Goal: Task Accomplishment & Management: Use online tool/utility

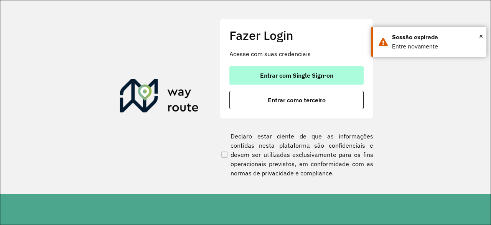
click at [310, 73] on span "Entrar com Single Sign-on" at bounding box center [296, 75] width 73 height 6
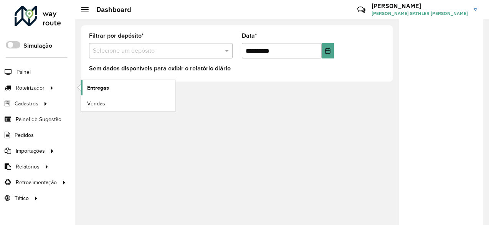
click at [101, 84] on span "Entregas" at bounding box center [98, 88] width 22 height 8
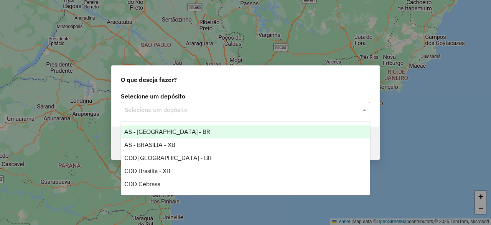
click at [241, 114] on input "text" at bounding box center [238, 109] width 226 height 9
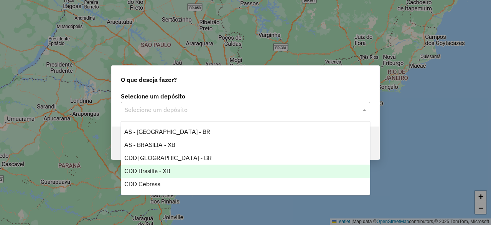
click at [161, 171] on span "CDD Brasilia - XB" at bounding box center [147, 170] width 46 height 7
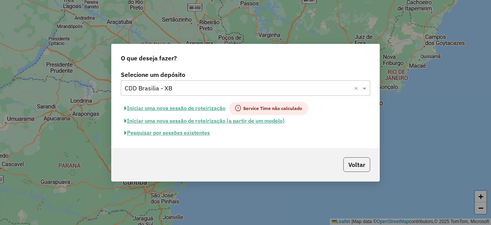
click at [365, 162] on button "Voltar" at bounding box center [357, 164] width 27 height 15
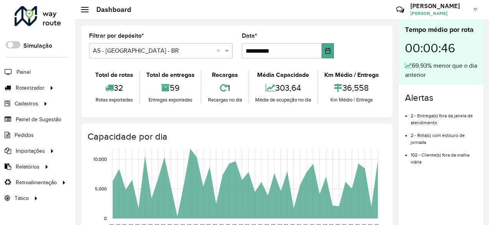
click at [150, 54] on input "text" at bounding box center [153, 50] width 121 height 9
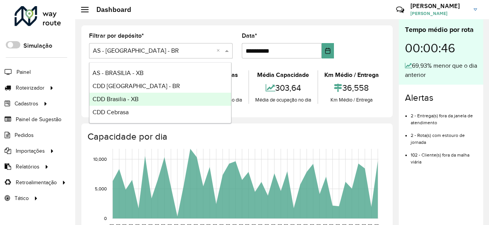
click at [126, 98] on span "CDD Brasilia - XB" at bounding box center [116, 99] width 46 height 7
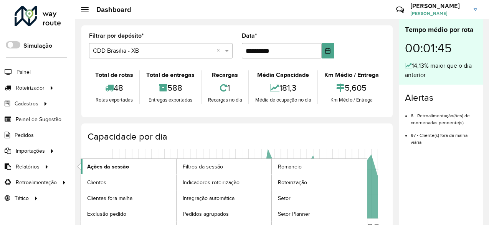
scroll to position [11, 0]
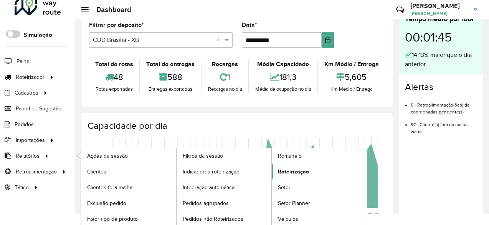
click at [296, 170] on span "Roteirização" at bounding box center [293, 171] width 31 height 8
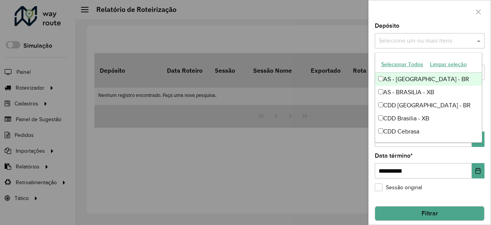
click at [433, 42] on input "text" at bounding box center [426, 40] width 98 height 9
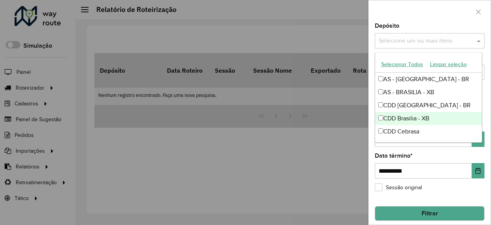
click at [409, 119] on div "CDD Brasilia - XB" at bounding box center [428, 118] width 107 height 13
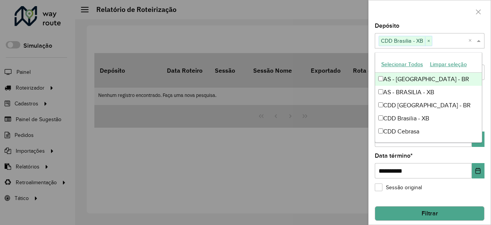
click at [410, 18] on div at bounding box center [430, 11] width 122 height 23
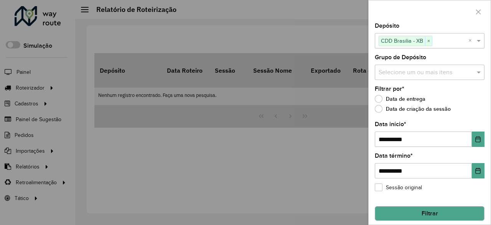
click at [428, 212] on button "Filtrar" at bounding box center [430, 213] width 110 height 15
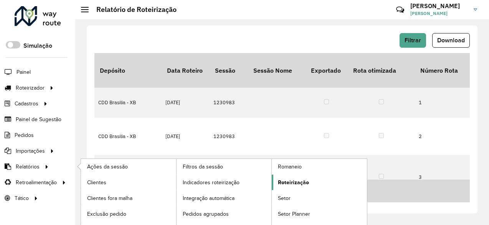
click at [302, 181] on span "Roteirização" at bounding box center [293, 182] width 31 height 8
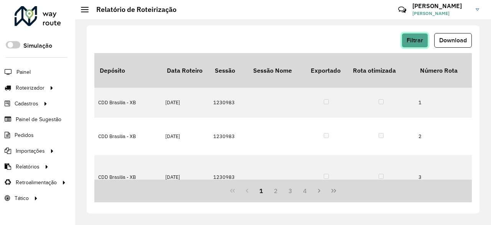
click at [413, 43] on span "Filtrar" at bounding box center [415, 40] width 17 height 7
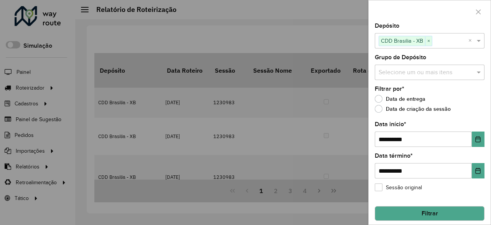
click at [422, 212] on button "Filtrar" at bounding box center [430, 213] width 110 height 15
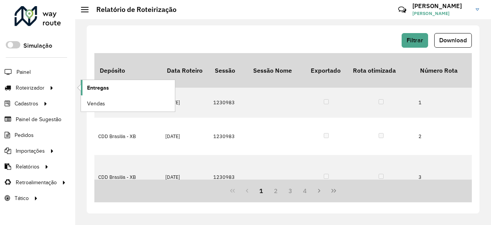
click at [108, 88] on span "Entregas" at bounding box center [98, 88] width 22 height 8
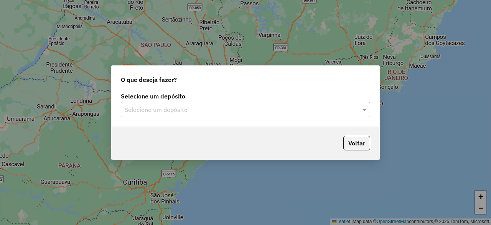
click at [188, 108] on input "text" at bounding box center [238, 109] width 226 height 9
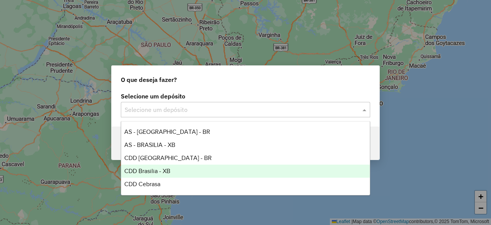
click at [169, 171] on span "CDD Brasilia - XB" at bounding box center [147, 170] width 46 height 7
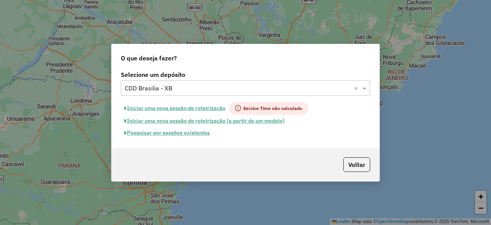
click at [176, 133] on button "Pesquisar por sessões existentes" at bounding box center [167, 133] width 93 height 12
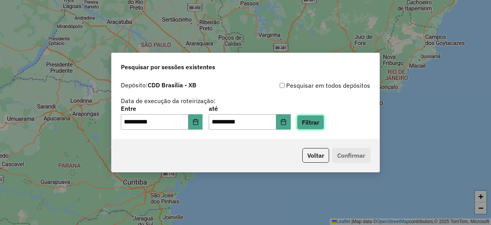
click at [320, 124] on button "Filtrar" at bounding box center [310, 122] width 27 height 15
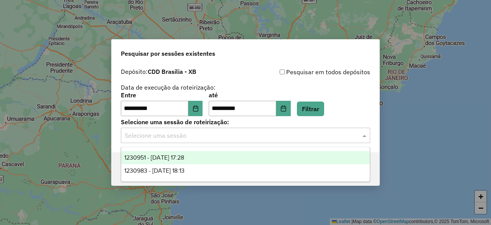
click at [164, 134] on input "text" at bounding box center [238, 135] width 226 height 9
click at [204, 155] on div "1230951 - 18/08/2025 17:28" at bounding box center [245, 157] width 248 height 13
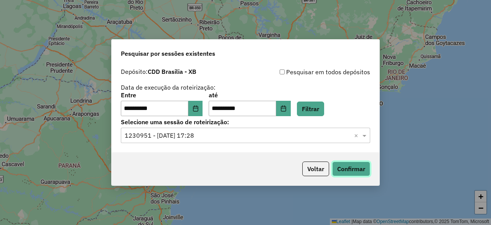
click at [348, 169] on button "Confirmar" at bounding box center [351, 168] width 38 height 15
click at [208, 142] on div "Selecione uma sessão × 1230951 - 18/08/2025 17:28 ×" at bounding box center [246, 134] width 250 height 15
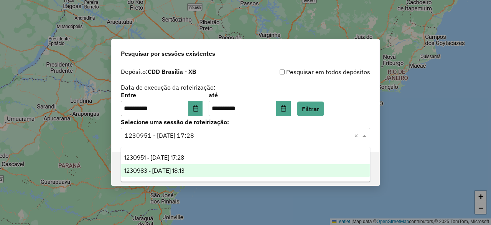
click at [185, 173] on span "1230983 - 18/08/2025 18:13" at bounding box center [154, 170] width 60 height 7
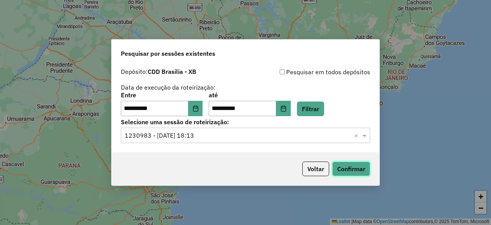
click at [344, 169] on button "Confirmar" at bounding box center [351, 168] width 38 height 15
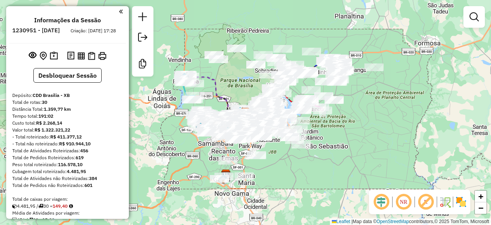
scroll to position [817, 0]
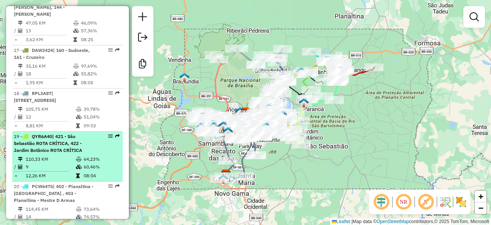
scroll to position [1204, 0]
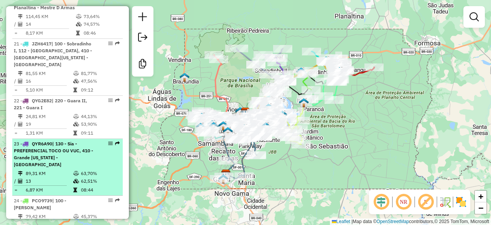
click at [55, 140] on div "23 - QYR6A90 | 130 - Sia - PREFERENCIAL TOCO OU VUC, 410 - Grande Colorado - Fe…" at bounding box center [54, 154] width 81 height 28
select select "**********"
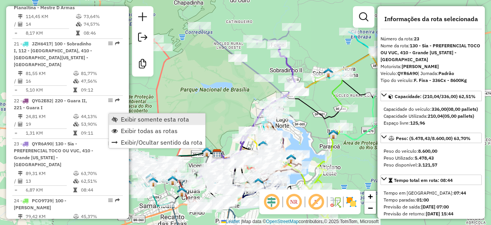
click at [136, 118] on span "Exibir somente esta rota" at bounding box center [155, 119] width 68 height 6
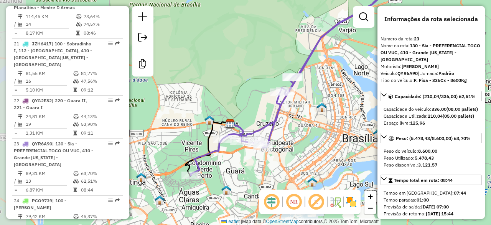
drag, startPoint x: 265, startPoint y: 145, endPoint x: 319, endPoint y: 116, distance: 61.5
click at [319, 112] on img at bounding box center [322, 107] width 10 height 10
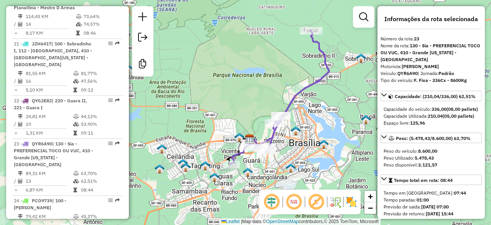
drag, startPoint x: 334, startPoint y: 98, endPoint x: 306, endPoint y: 116, distance: 33.2
click at [306, 116] on div "Janela de atendimento Grade de atendimento Capacidade Transportadoras Veículos …" at bounding box center [245, 112] width 491 height 225
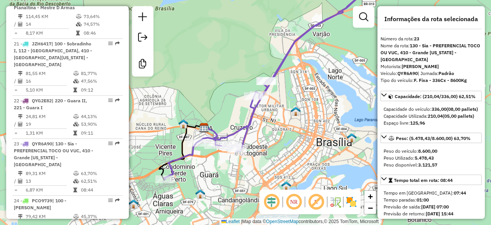
drag, startPoint x: 294, startPoint y: 138, endPoint x: 301, endPoint y: 96, distance: 42.1
click at [301, 96] on div "Janela de atendimento Grade de atendimento Capacidade Transportadoras Veículos …" at bounding box center [245, 112] width 491 height 225
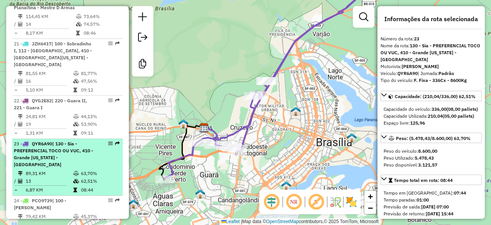
click at [111, 169] on td "63,70%" at bounding box center [100, 173] width 39 height 8
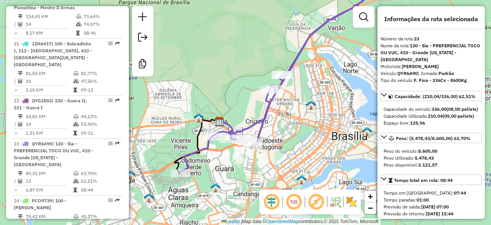
drag, startPoint x: 272, startPoint y: 159, endPoint x: 278, endPoint y: 133, distance: 26.8
click at [278, 133] on div "Janela de atendimento Grade de atendimento Capacidade Transportadoras Veículos …" at bounding box center [245, 112] width 491 height 225
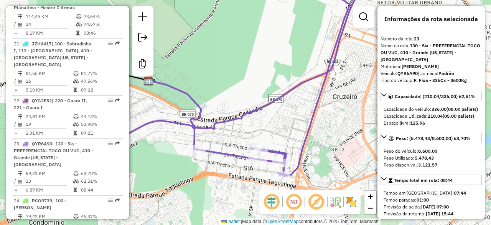
drag, startPoint x: 227, startPoint y: 144, endPoint x: 306, endPoint y: 134, distance: 79.0
click at [306, 134] on icon at bounding box center [189, 89] width 321 height 245
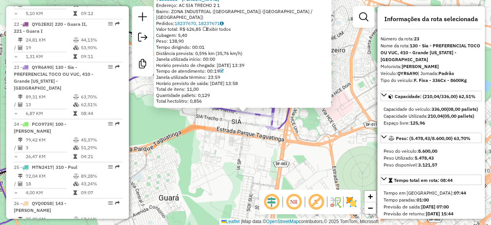
scroll to position [1306, 0]
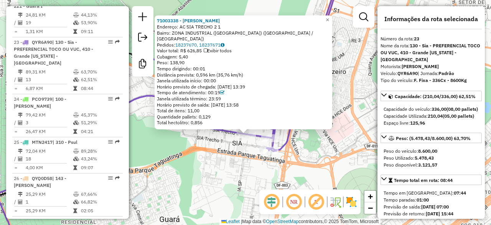
drag, startPoint x: 246, startPoint y: 140, endPoint x: 230, endPoint y: 165, distance: 30.2
click at [248, 165] on div "71003338 - PEDRO DUARTE FILHO Endereço: AC SIA TRECHO 2 1 Bairro: ZONA INDUSTRI…" at bounding box center [245, 112] width 491 height 225
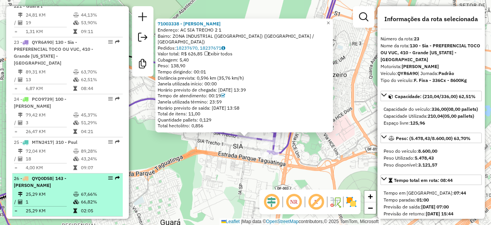
scroll to position [1229, 0]
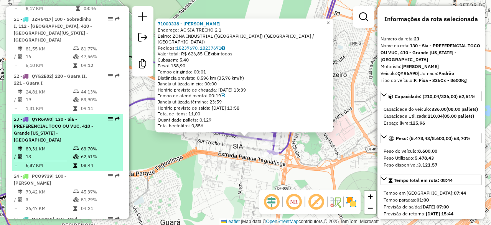
click at [55, 116] on span "| 130 - Sia - PREFERENCIAL TOCO OU VUC, 410 - Grande Colorado - Fercal" at bounding box center [53, 129] width 79 height 26
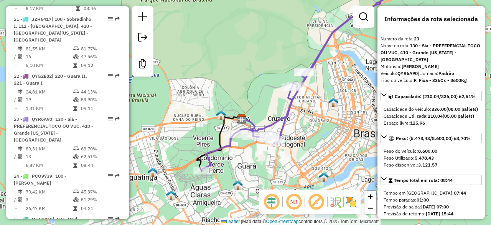
drag, startPoint x: 257, startPoint y: 136, endPoint x: 319, endPoint y: 86, distance: 79.7
click at [319, 86] on div "Janela de atendimento Grade de atendimento Capacidade Transportadoras Veículos …" at bounding box center [245, 112] width 491 height 225
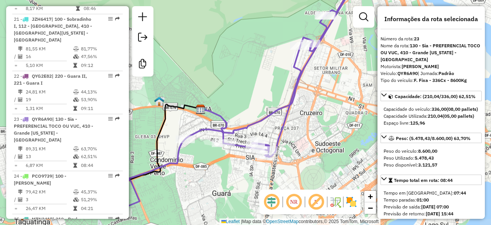
drag, startPoint x: 303, startPoint y: 129, endPoint x: 329, endPoint y: 112, distance: 31.3
click at [329, 112] on div "Janela de atendimento Grade de atendimento Capacidade Transportadoras Veículos …" at bounding box center [245, 112] width 491 height 225
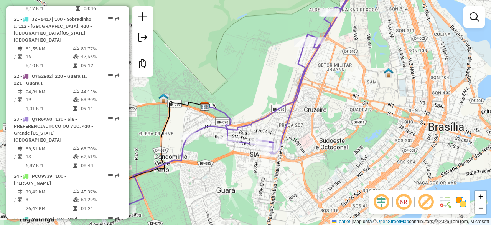
drag, startPoint x: 335, startPoint y: 107, endPoint x: 339, endPoint y: 105, distance: 4.7
click at [335, 107] on div "Janela de atendimento Grade de atendimento Capacidade Transportadoras Veículos …" at bounding box center [245, 112] width 491 height 225
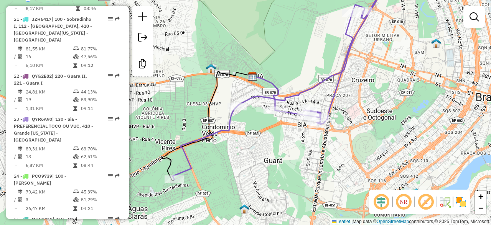
drag, startPoint x: 344, startPoint y: 99, endPoint x: 387, endPoint y: 74, distance: 49.4
click at [387, 74] on div "Janela de atendimento Grade de atendimento Capacidade Transportadoras Veículos …" at bounding box center [245, 112] width 491 height 225
